Goal: Find specific page/section

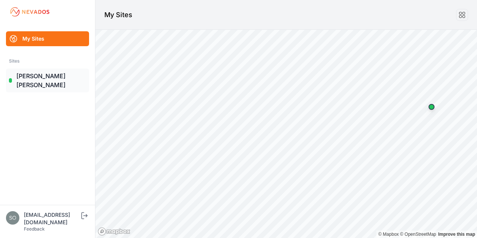
click at [50, 79] on link "[PERSON_NAME] [PERSON_NAME]" at bounding box center [47, 81] width 83 height 24
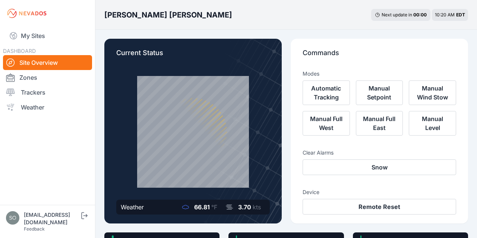
click at [182, 14] on div "[PERSON_NAME] [PERSON_NAME] Next update in 00 : 00 10:20 AM EDT" at bounding box center [286, 15] width 382 height 30
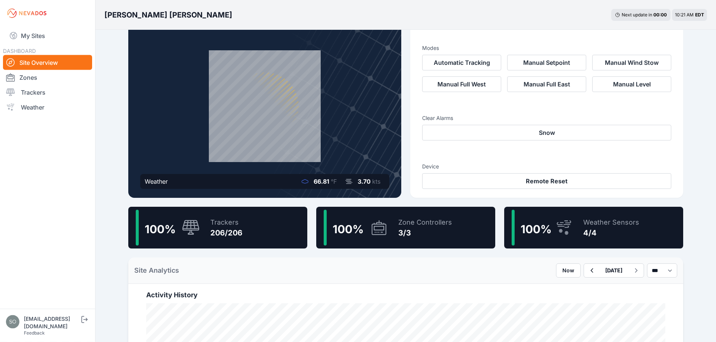
scroll to position [38, 0]
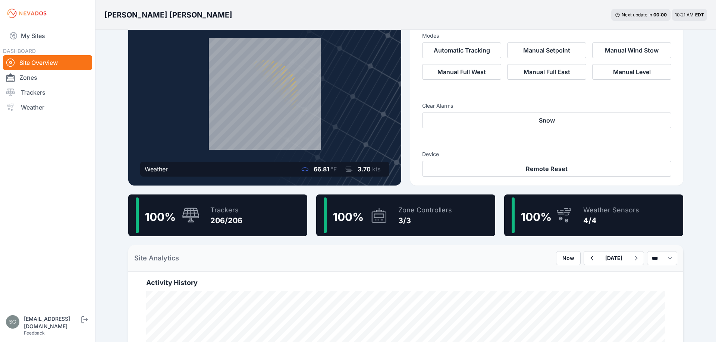
click at [27, 238] on link "Feedback" at bounding box center [34, 333] width 21 height 6
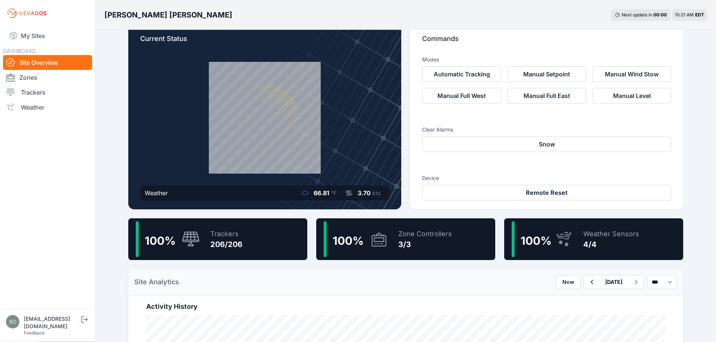
scroll to position [0, 0]
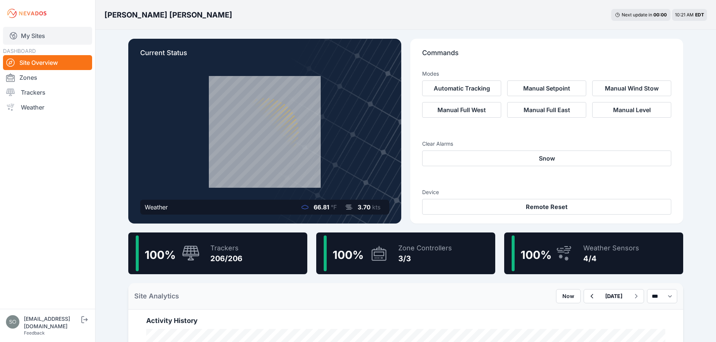
click at [29, 32] on link "My Sites" at bounding box center [47, 36] width 89 height 18
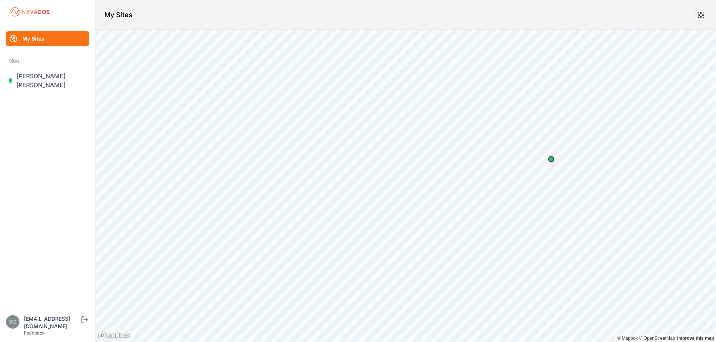
click at [17, 14] on img at bounding box center [30, 12] width 42 height 12
click at [89, 324] on icon "submit" at bounding box center [84, 319] width 9 height 9
